Goal: Find specific page/section: Find specific page/section

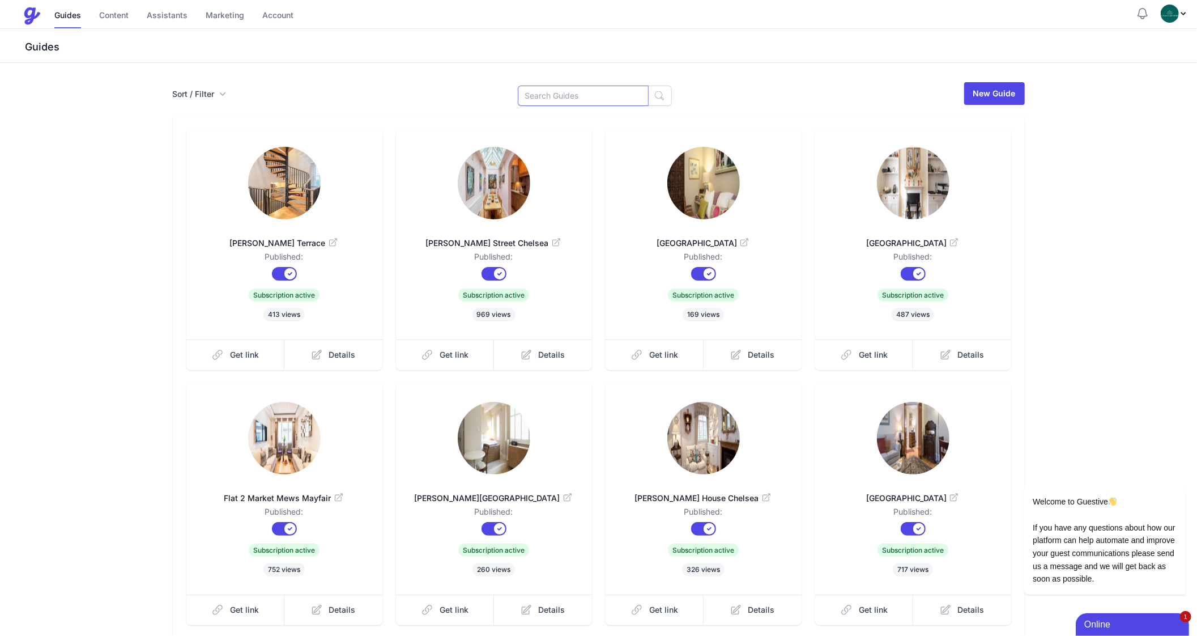
click at [567, 96] on input at bounding box center [583, 96] width 131 height 20
type input "Palace"
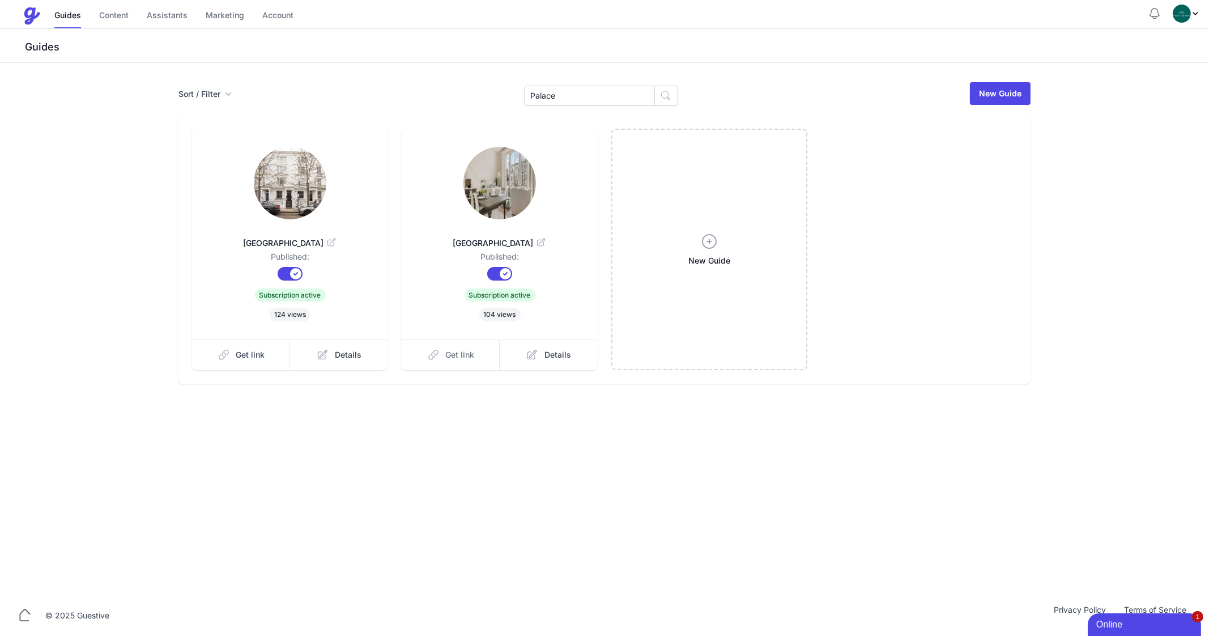
click at [443, 356] on link "Get link" at bounding box center [451, 354] width 99 height 31
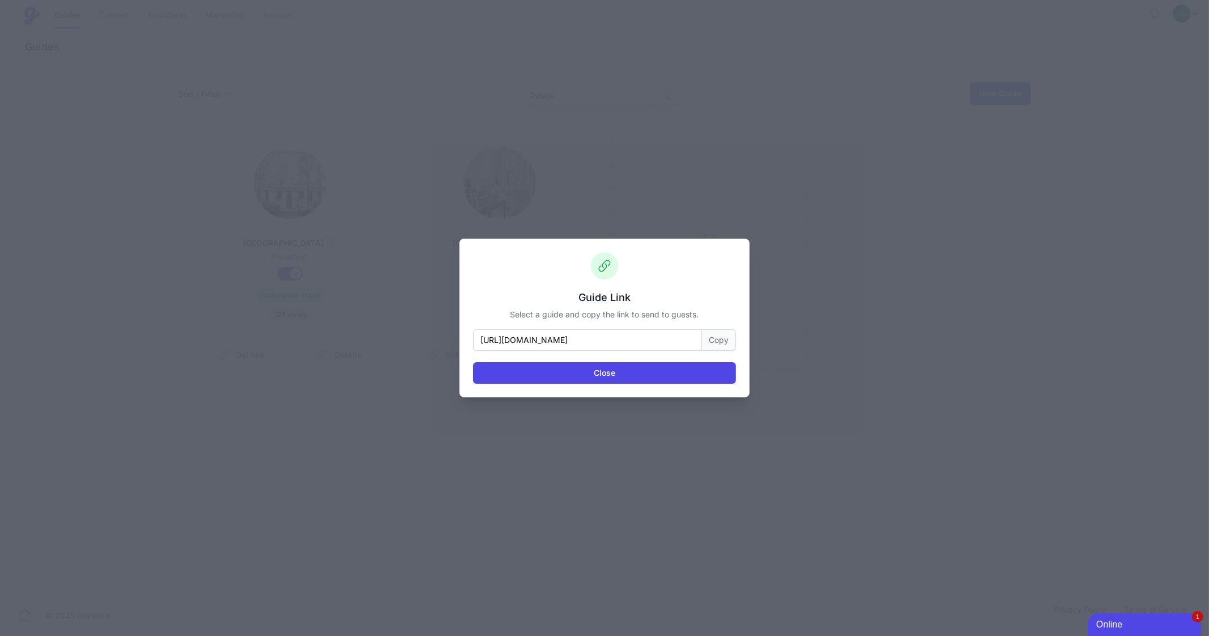
click at [716, 345] on button "Copy" at bounding box center [719, 340] width 34 height 22
click at [615, 370] on button "Close" at bounding box center [604, 373] width 263 height 22
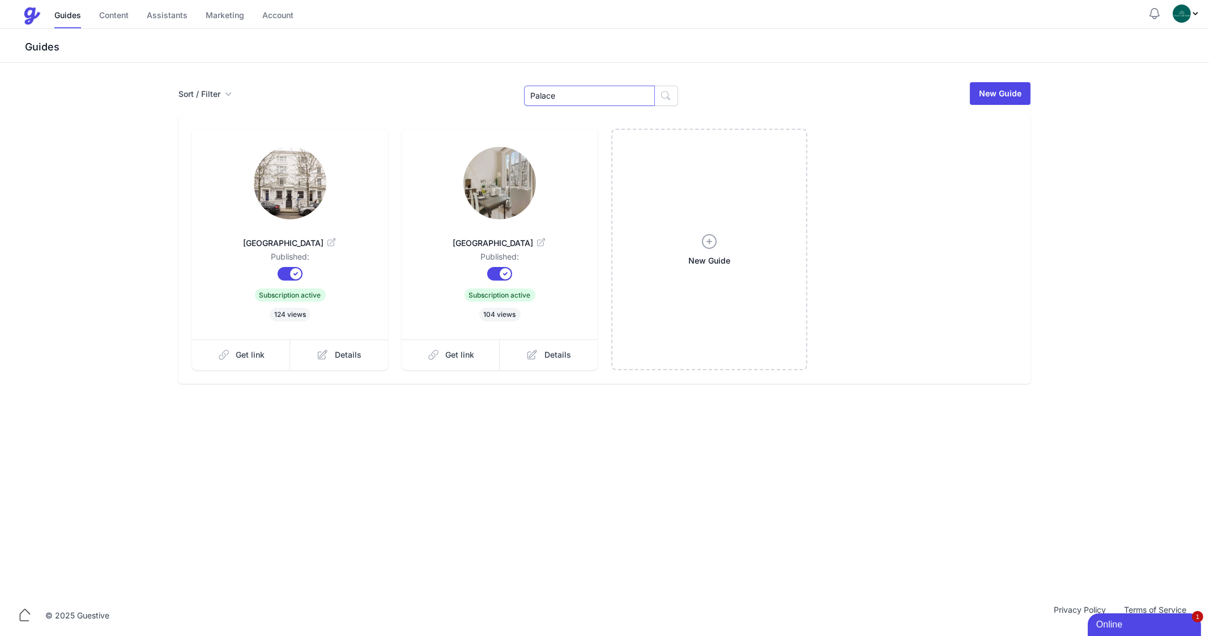
click at [550, 92] on input "Palace" at bounding box center [589, 96] width 131 height 20
type input "Goodw"
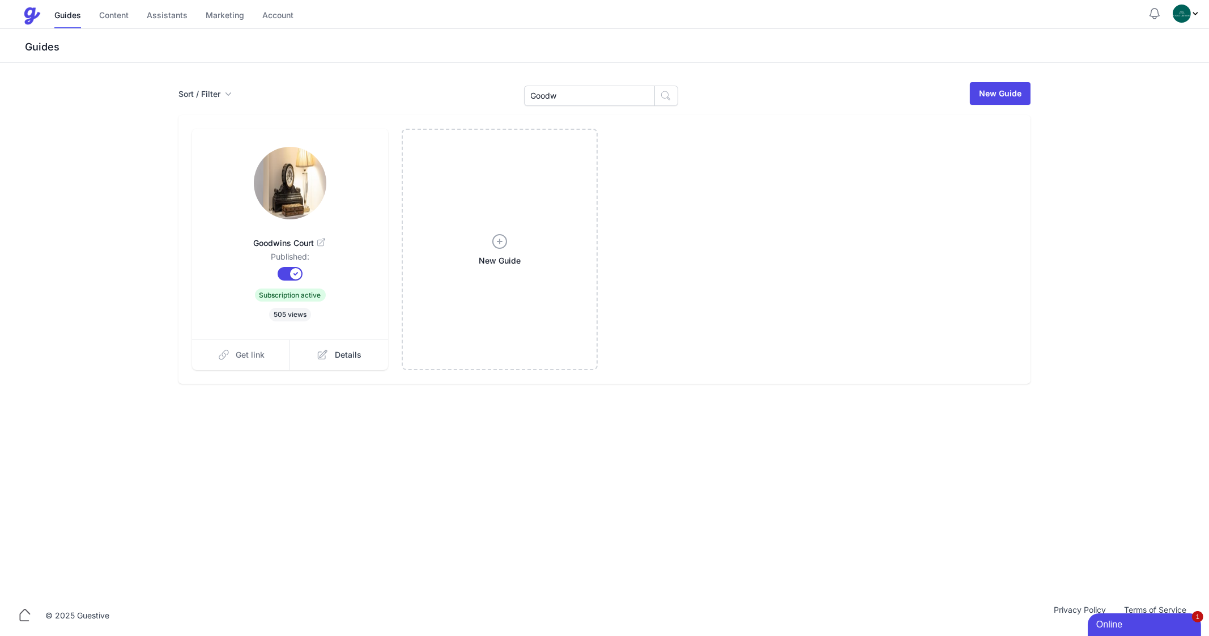
click at [250, 351] on span "Get link" at bounding box center [250, 354] width 29 height 11
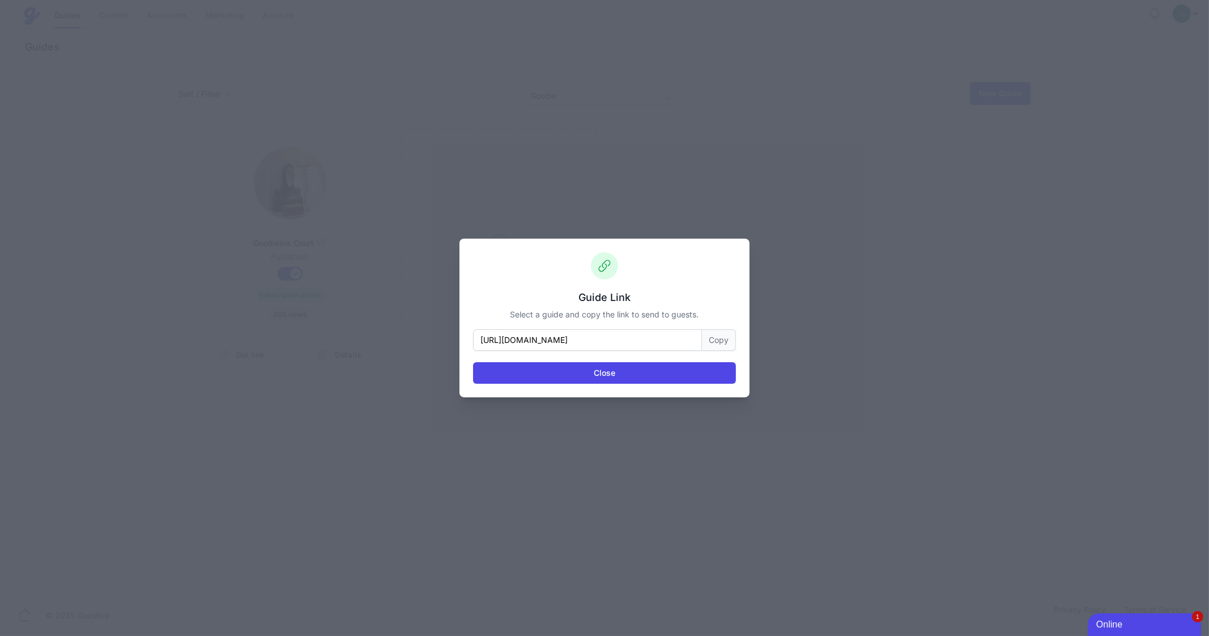
click at [720, 345] on button "Copy" at bounding box center [719, 340] width 34 height 22
click at [608, 372] on button "Close" at bounding box center [604, 373] width 263 height 22
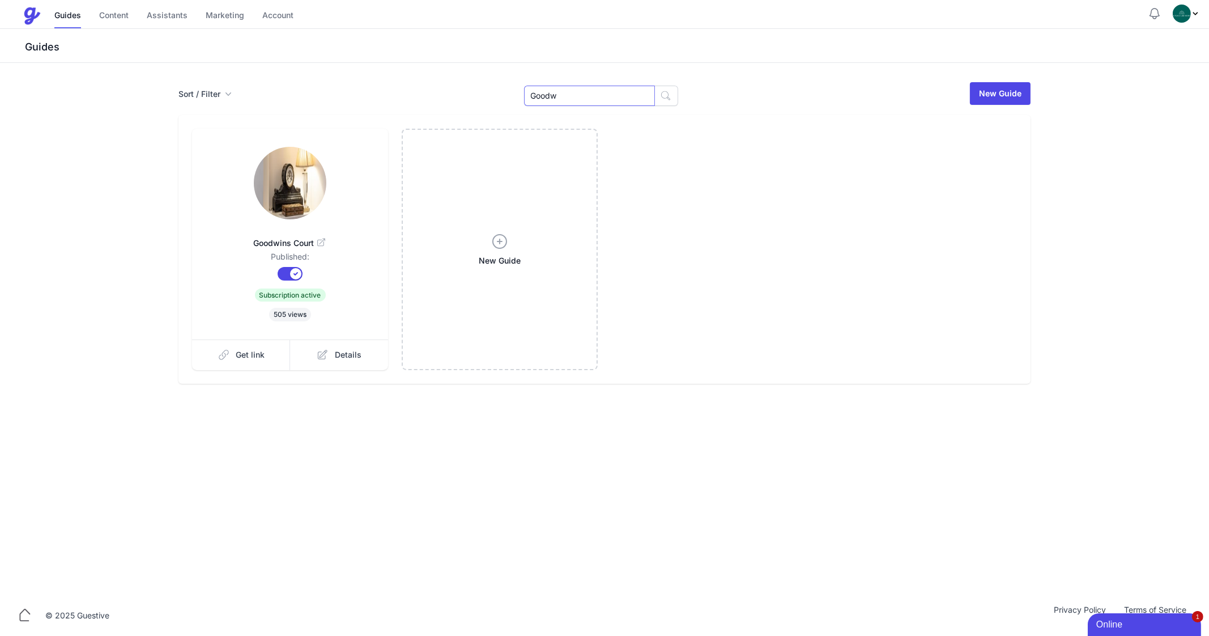
drag, startPoint x: 529, startPoint y: 99, endPoint x: 485, endPoint y: 103, distance: 45.0
click at [485, 103] on div "Sort / Filter Sort Name Created Unsorted All Published Unpublished Archived Goo…" at bounding box center [605, 93] width 852 height 25
type input "Palace"
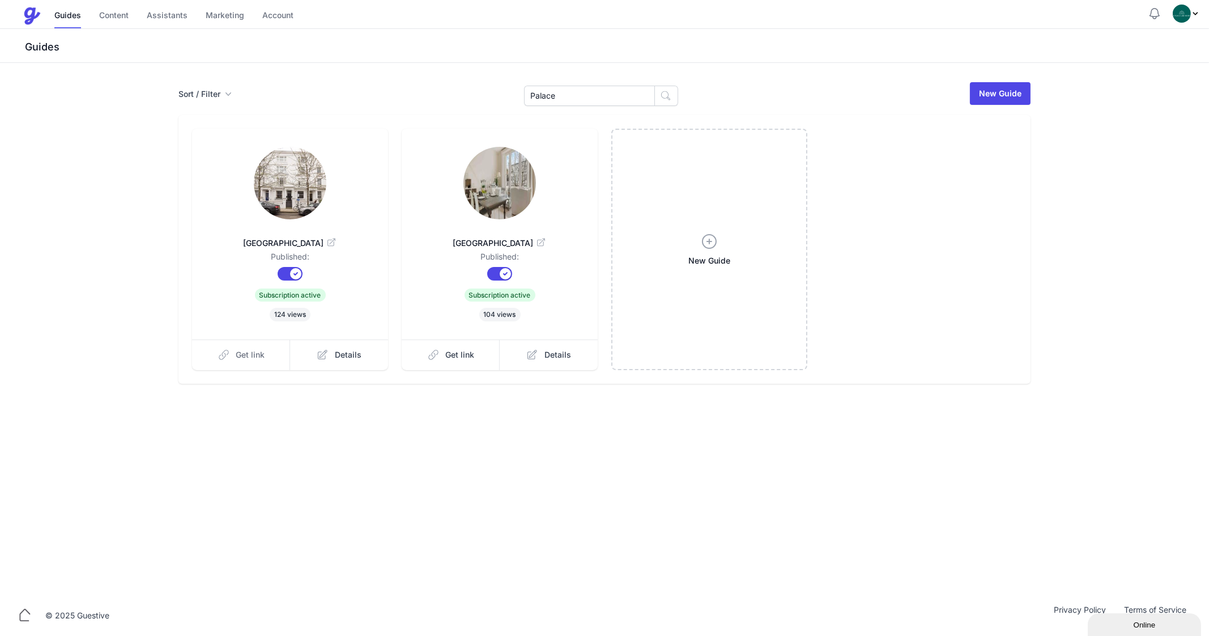
click at [260, 360] on link "Get link" at bounding box center [241, 354] width 99 height 31
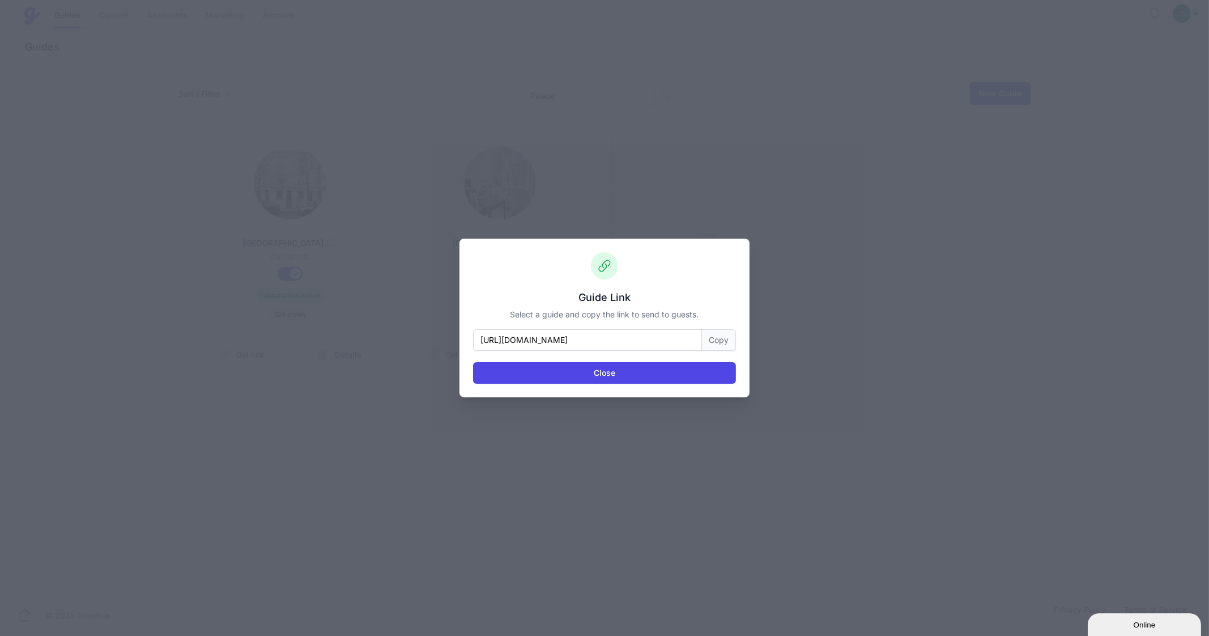
click at [715, 341] on button "Copy" at bounding box center [719, 340] width 34 height 22
click at [622, 383] on button "Close" at bounding box center [604, 373] width 263 height 22
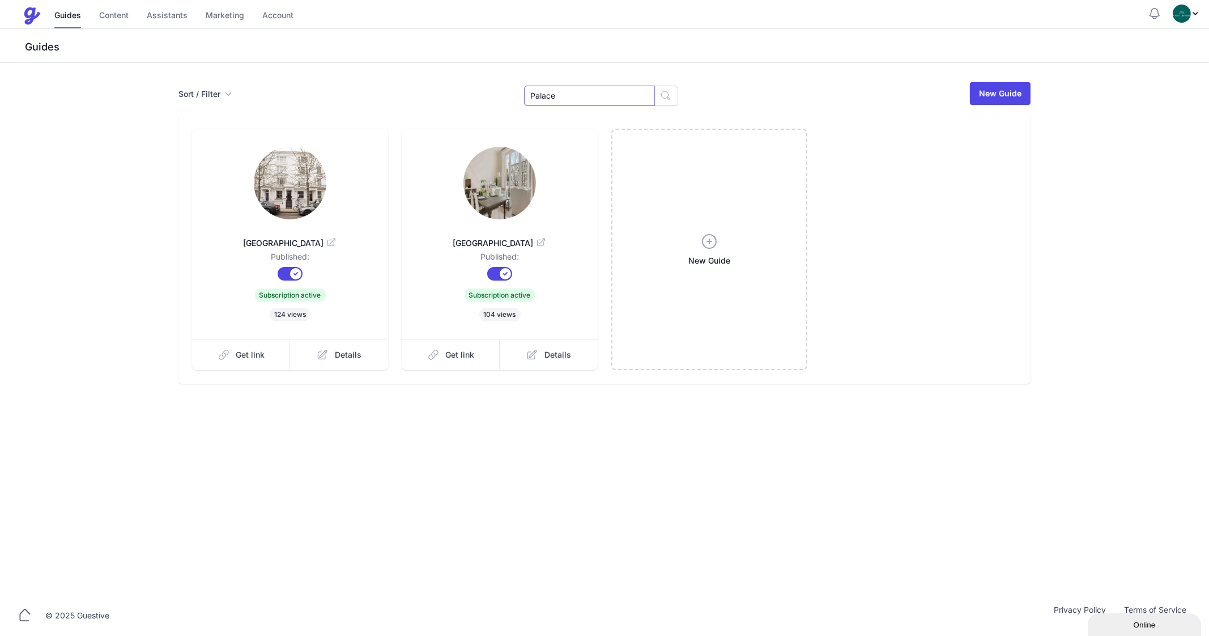
drag, startPoint x: 584, startPoint y: 100, endPoint x: 526, endPoint y: 97, distance: 57.9
click at [526, 97] on div "Sort / Filter Sort Name Created Unsorted All Published Unpublished Archived Pal…" at bounding box center [605, 93] width 852 height 25
type input "Clive"
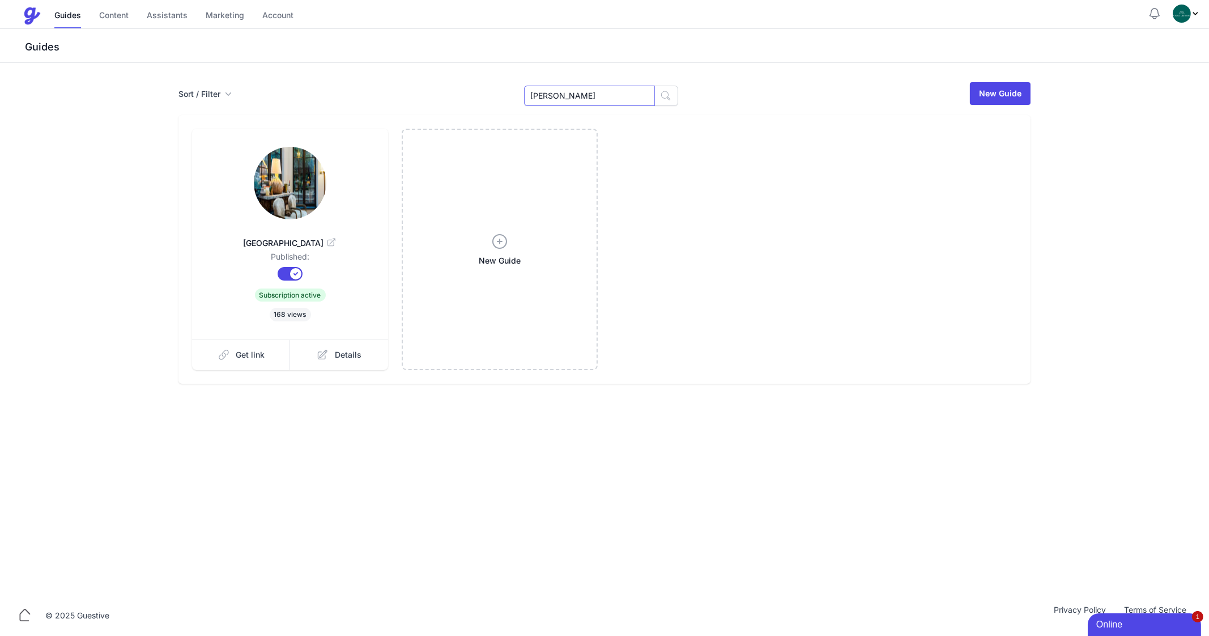
click at [562, 98] on input "[PERSON_NAME]" at bounding box center [589, 96] width 131 height 20
type input "9"
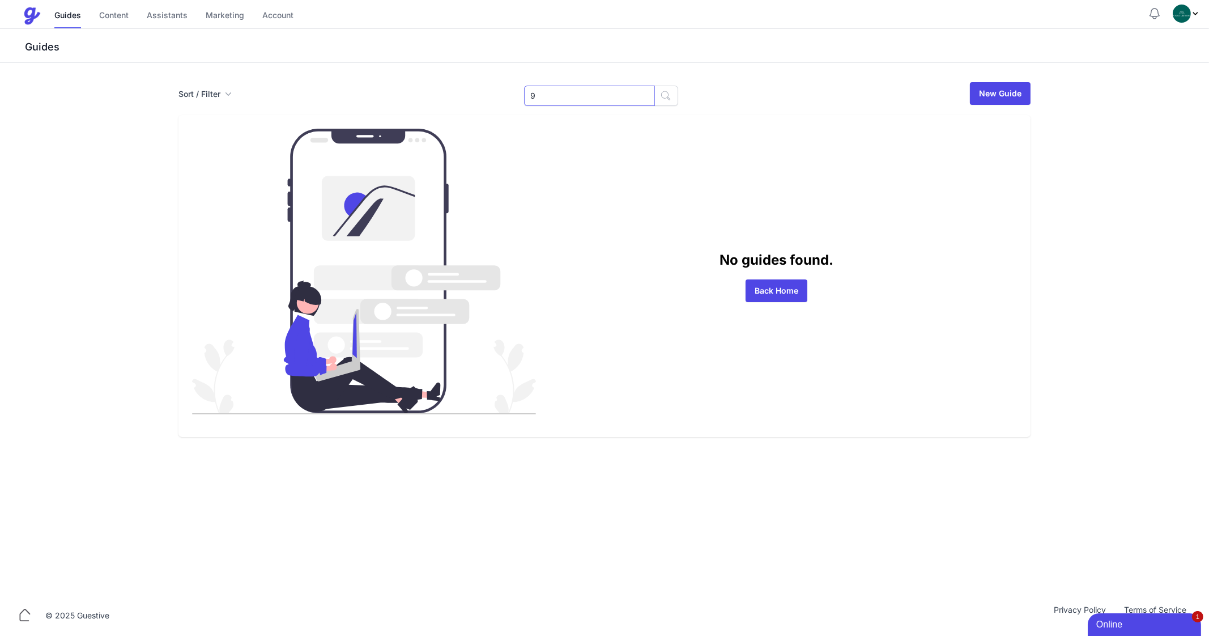
click at [562, 98] on input "9" at bounding box center [589, 96] width 131 height 20
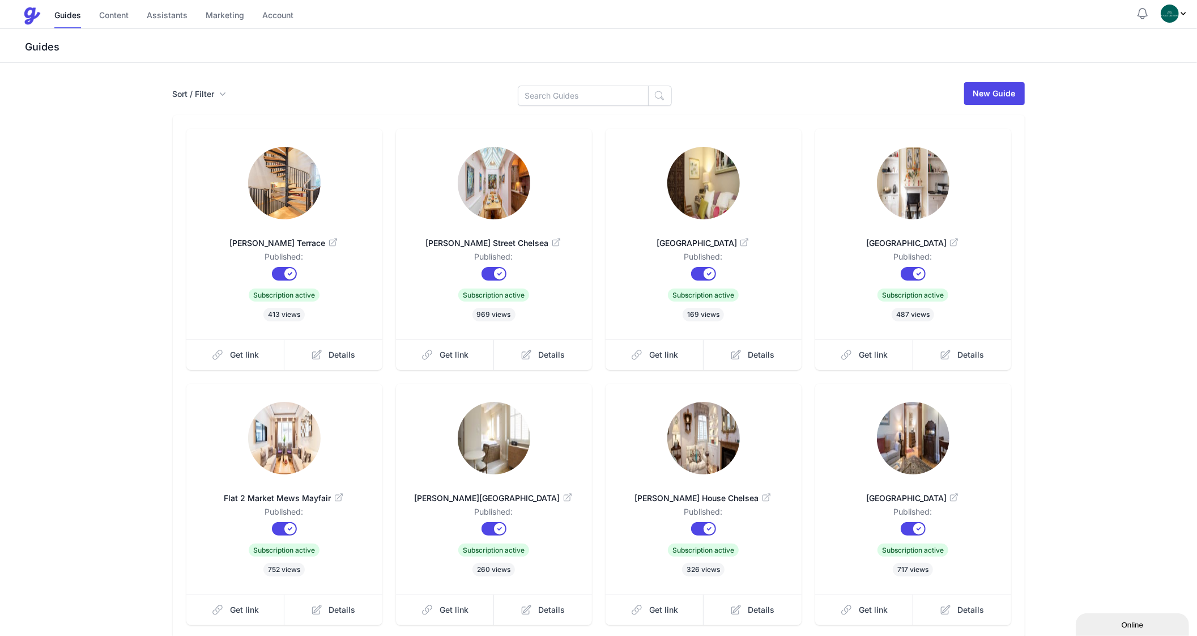
scroll to position [96, 0]
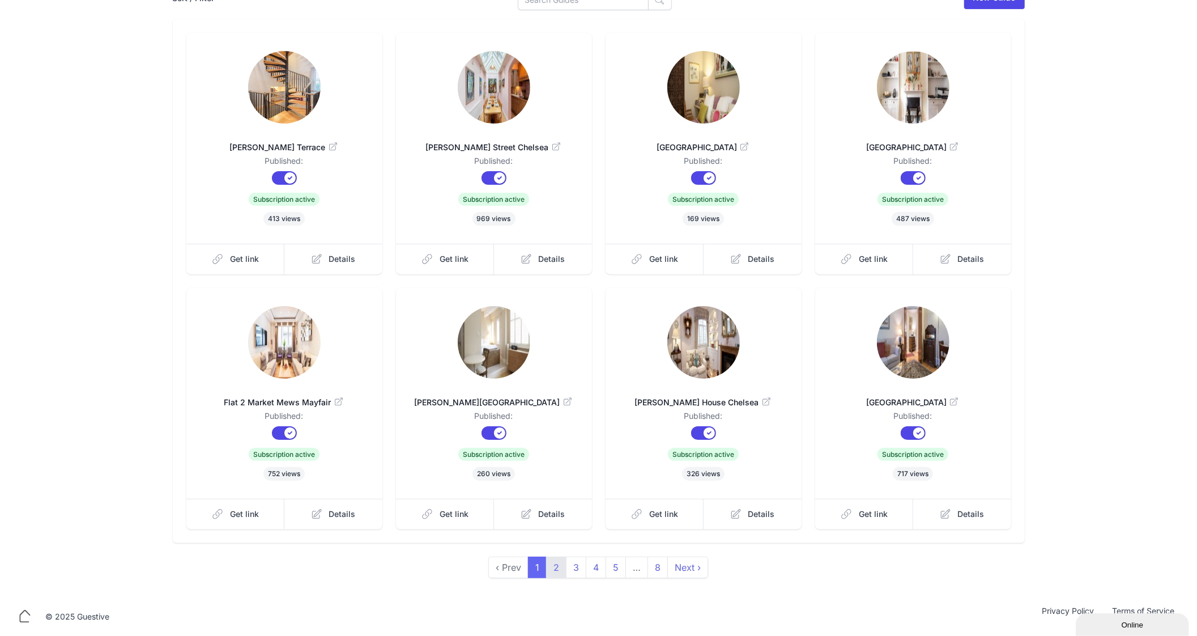
click at [555, 569] on link "2" at bounding box center [556, 568] width 20 height 22
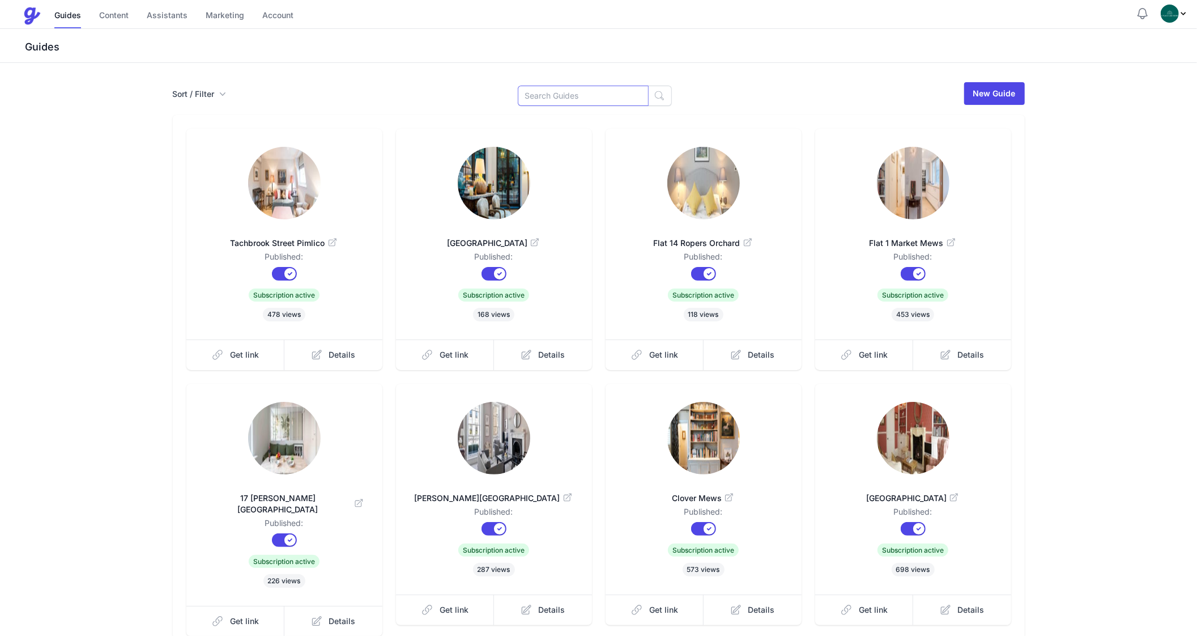
click at [585, 101] on input at bounding box center [583, 96] width 131 height 20
type input "Place"
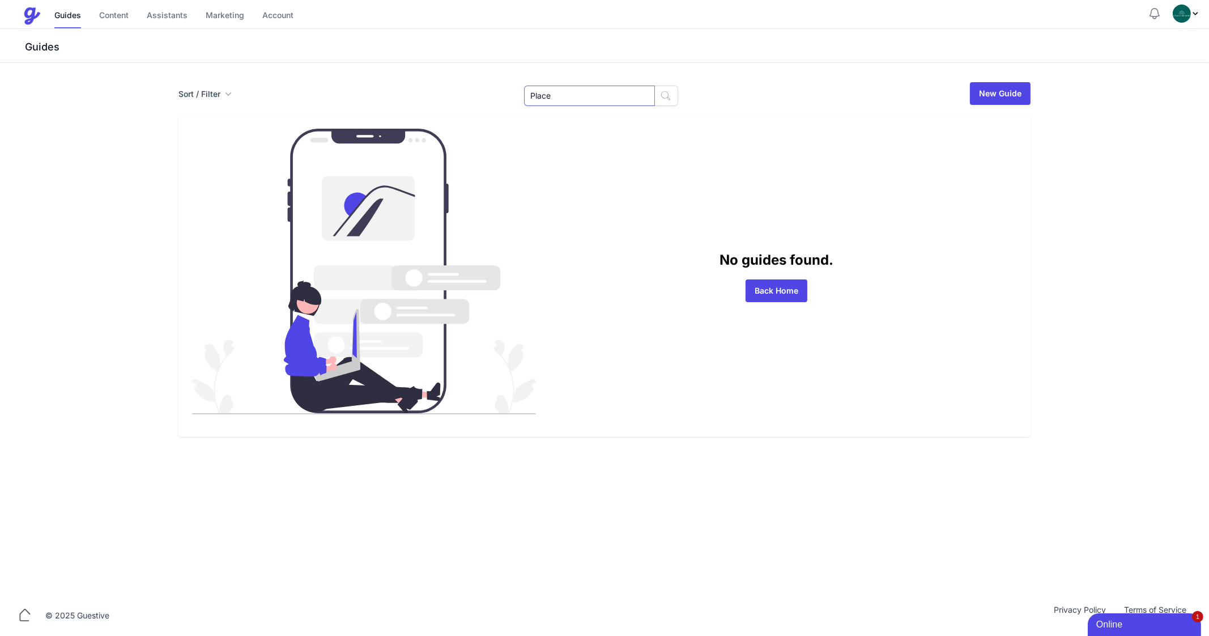
drag, startPoint x: 0, startPoint y: 0, endPoint x: 573, endPoint y: 100, distance: 581.6
click at [573, 100] on input "Place" at bounding box center [589, 96] width 131 height 20
type input "Flat 9"
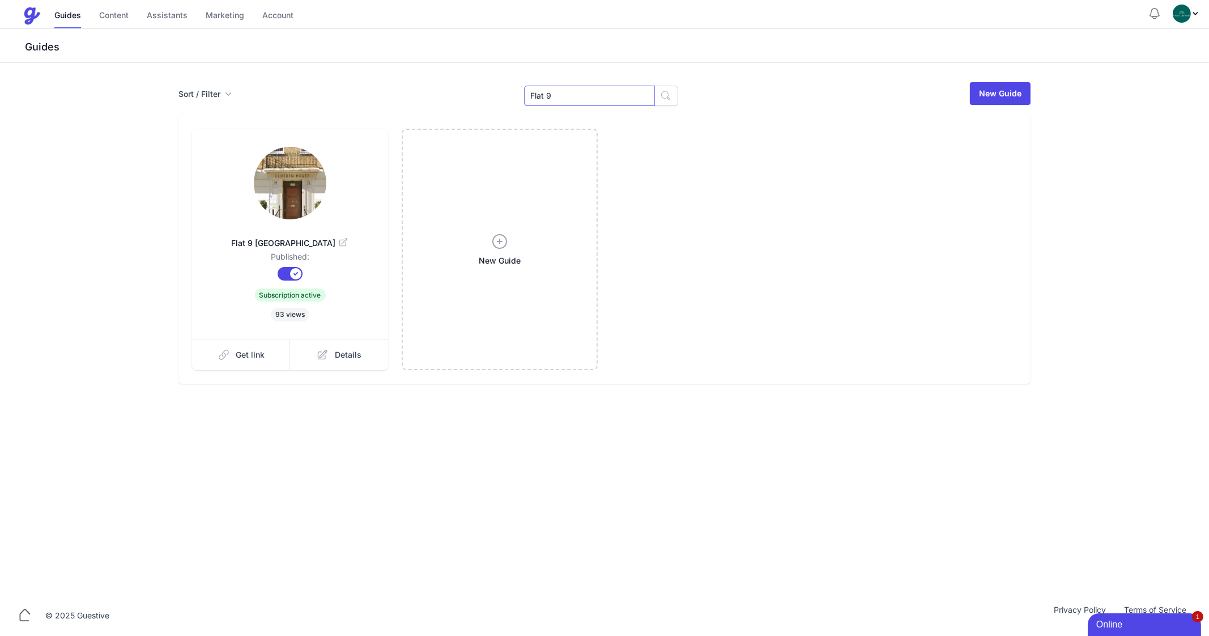
click at [563, 94] on input "Flat 9" at bounding box center [589, 96] width 131 height 20
type input "Cliv"
click at [243, 360] on span "Get link" at bounding box center [250, 354] width 29 height 11
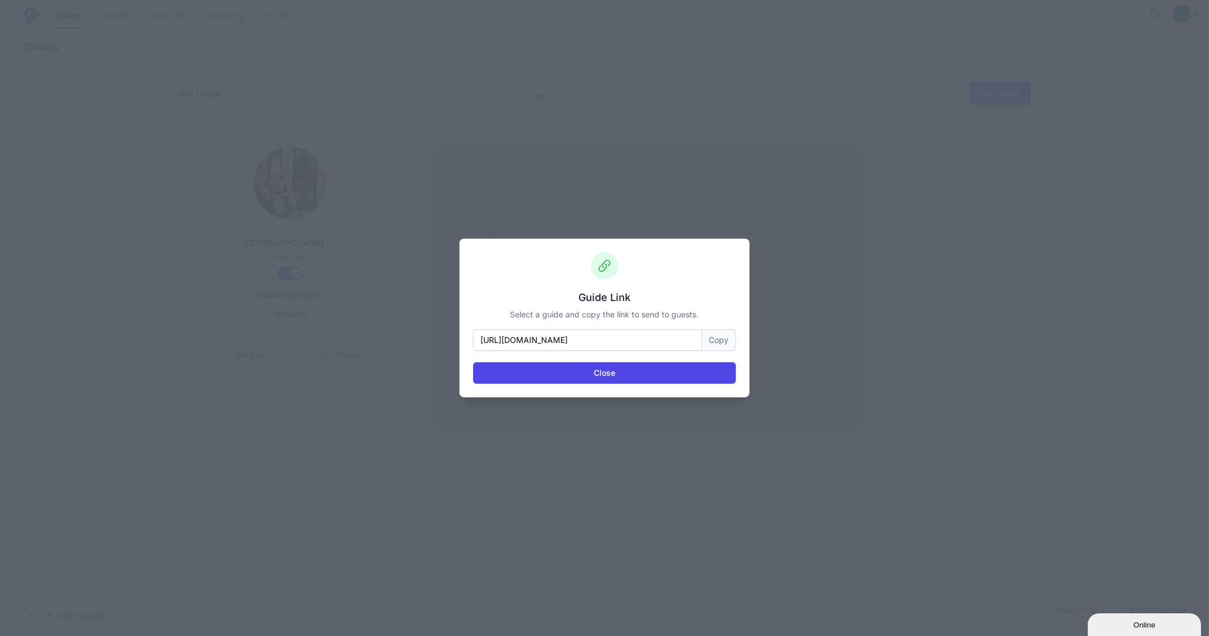
click at [716, 341] on button "Copy" at bounding box center [719, 340] width 34 height 22
